Goal: Navigation & Orientation: Find specific page/section

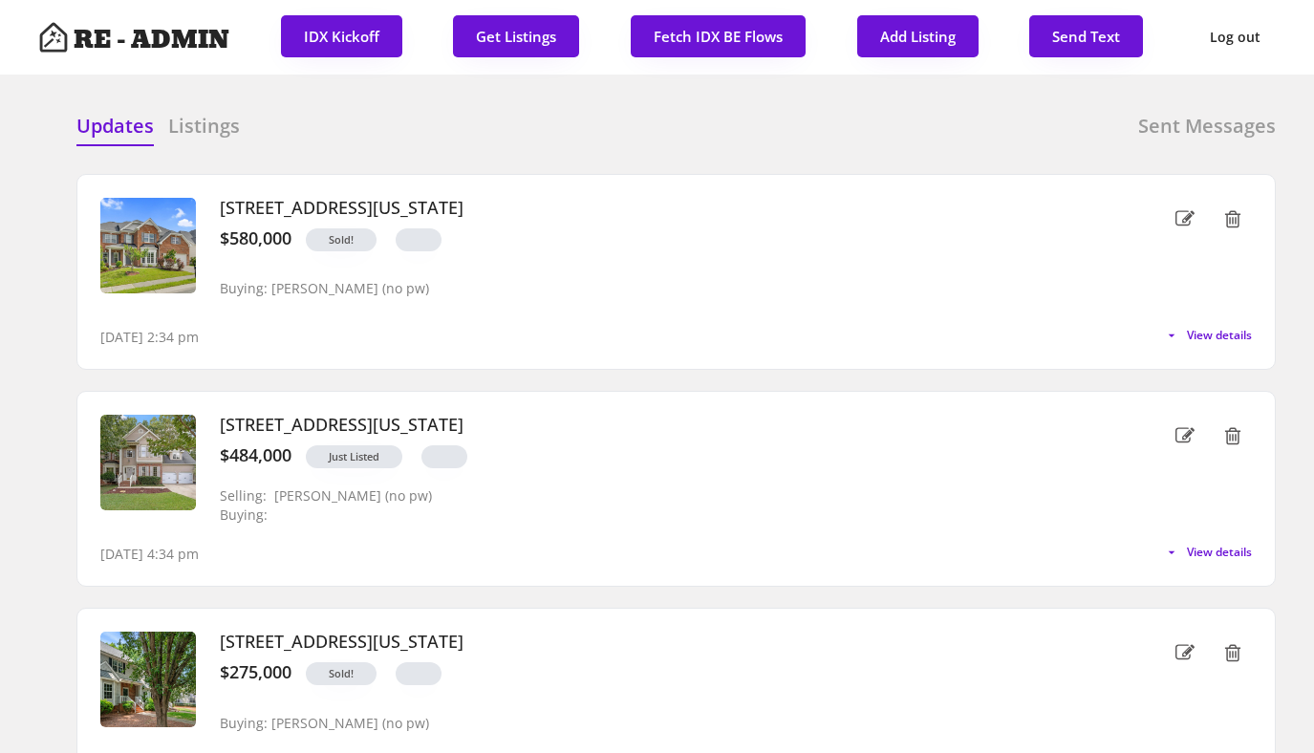
click at [193, 130] on h6 "Listings" at bounding box center [204, 126] width 72 height 27
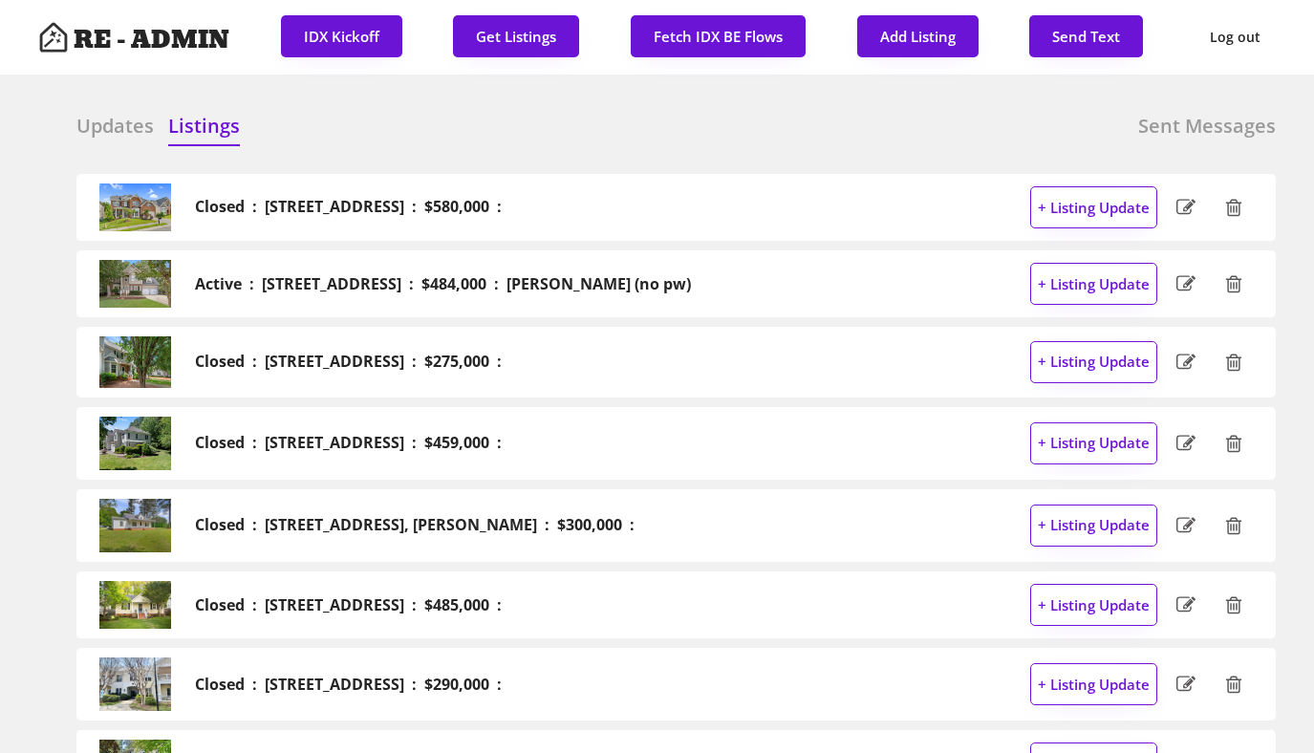
click at [97, 122] on h6 "Updates" at bounding box center [114, 126] width 77 height 27
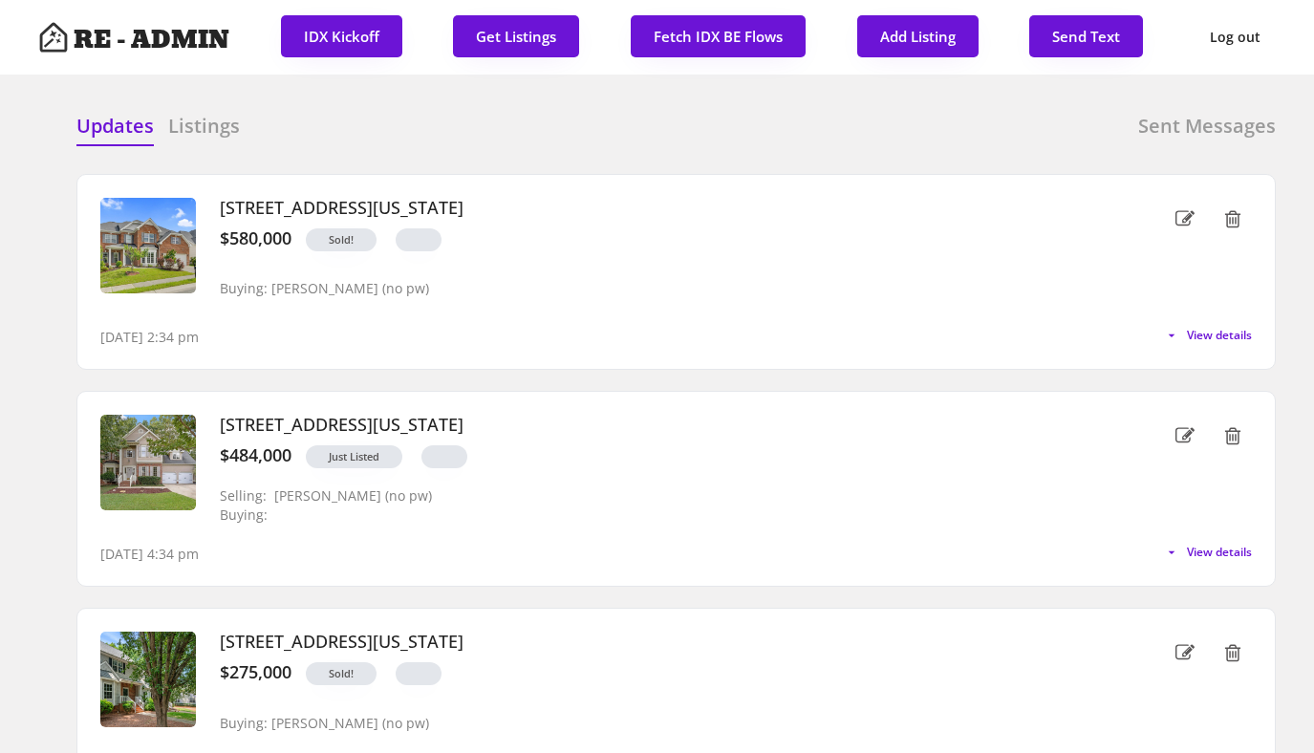
click at [443, 117] on div "Updates Listings Sent Messages" at bounding box center [675, 132] width 1199 height 38
